Goal: Navigation & Orientation: Find specific page/section

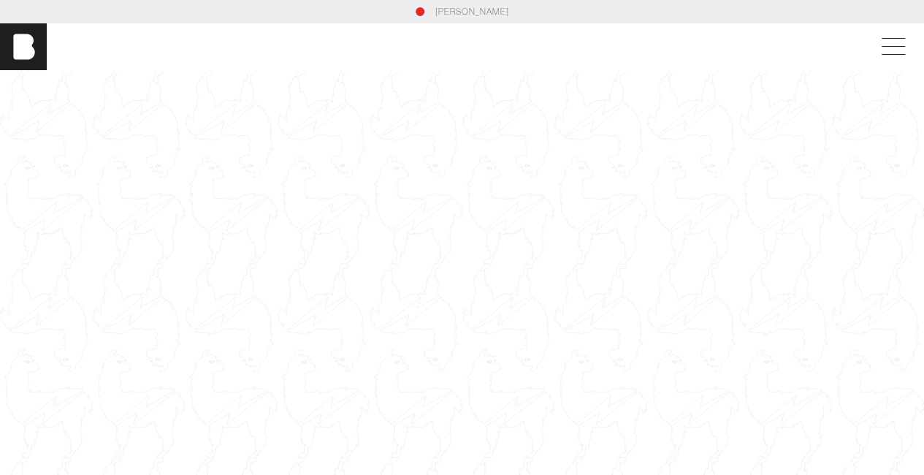
click at [239, 195] on div at bounding box center [462, 330] width 924 height 520
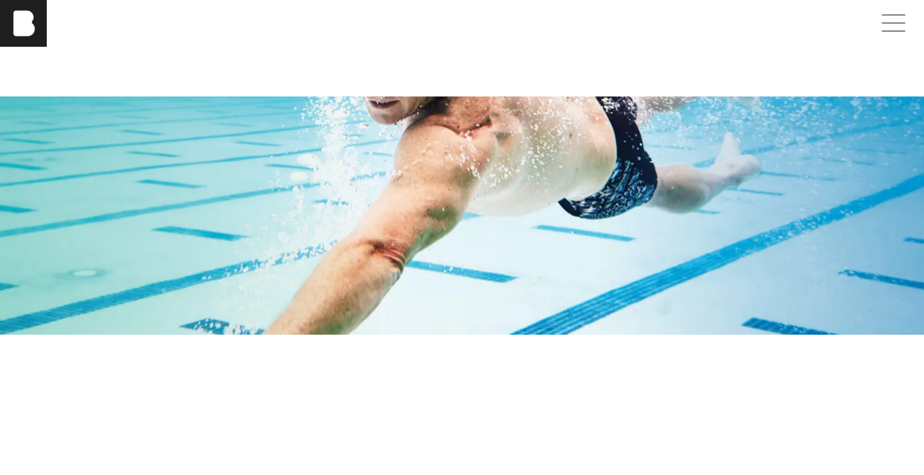
scroll to position [3509, 0]
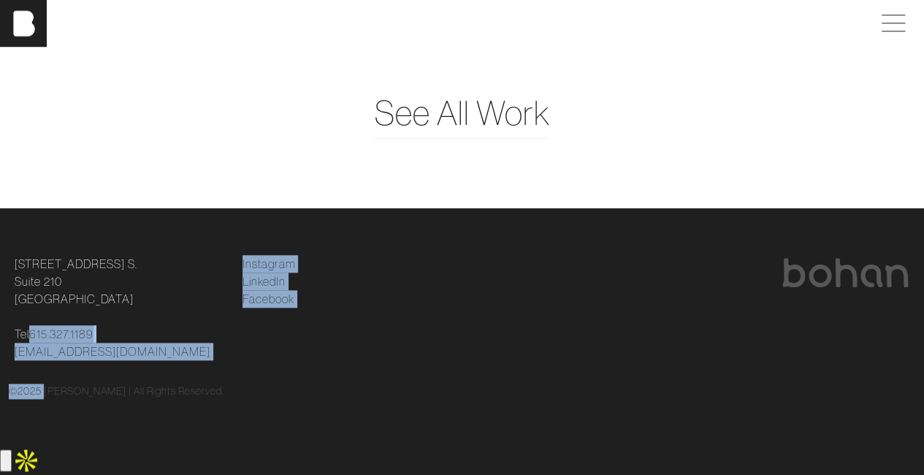
drag, startPoint x: 29, startPoint y: 362, endPoint x: 160, endPoint y: 391, distance: 134.0
click at [160, 391] on div "[STREET_ADDRESS] [STREET_ADDRESS] Tel [PHONE_NUMBER] [EMAIL_ADDRESS][DOMAIN_NAM…" at bounding box center [462, 327] width 907 height 144
copy div "615.327.1189 [EMAIL_ADDRESS][DOMAIN_NAME] Instagram LinkedIn Facebook © 2025"
click at [382, 290] on li "LinkedIn" at bounding box center [348, 282] width 210 height 18
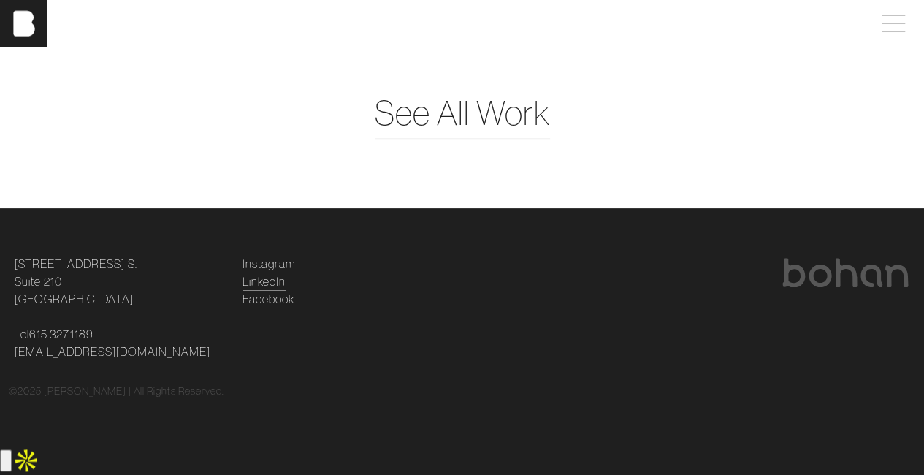
click at [258, 290] on link "LinkedIn" at bounding box center [264, 282] width 43 height 18
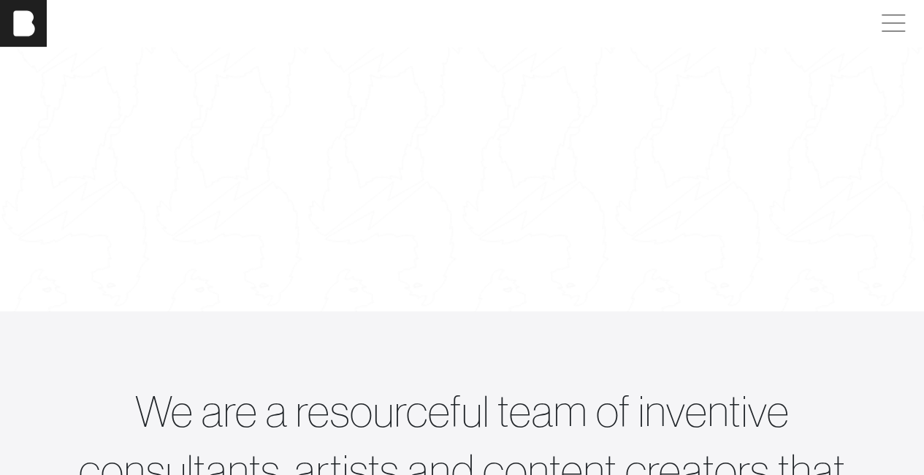
scroll to position [0, 0]
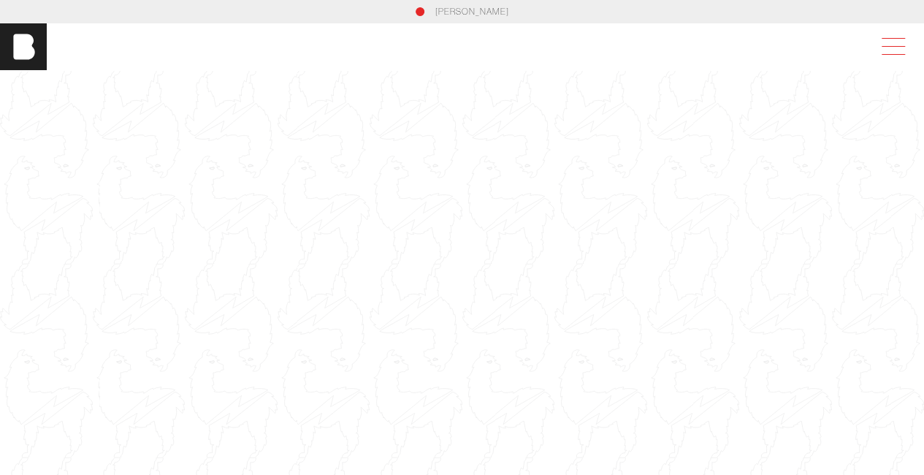
click at [894, 42] on span at bounding box center [891, 47] width 34 height 26
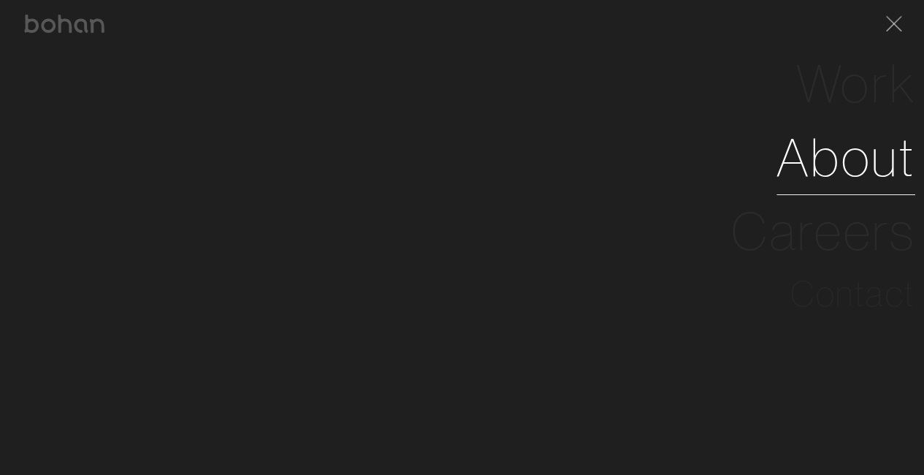
click at [804, 162] on link "About" at bounding box center [846, 158] width 139 height 74
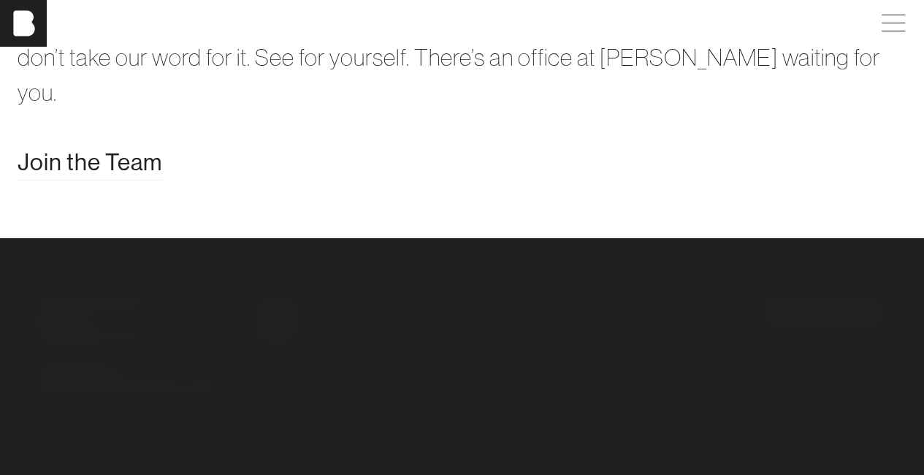
scroll to position [2865, 0]
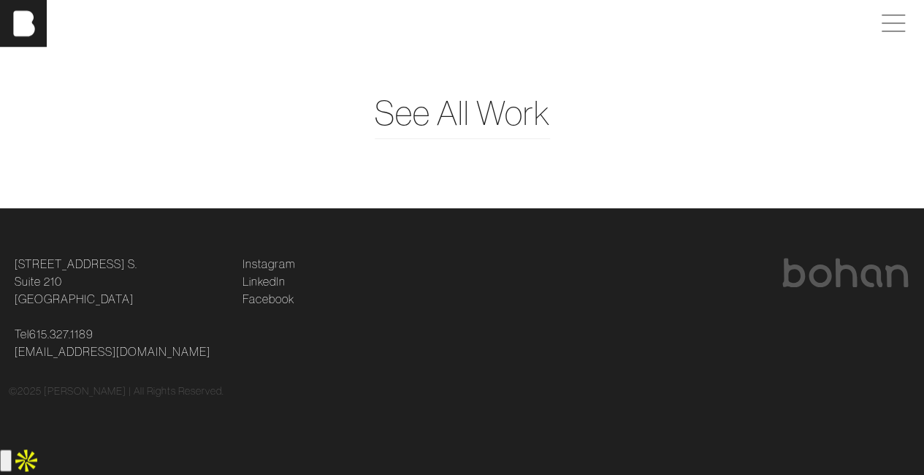
scroll to position [3509, 7]
